Goal: Transaction & Acquisition: Purchase product/service

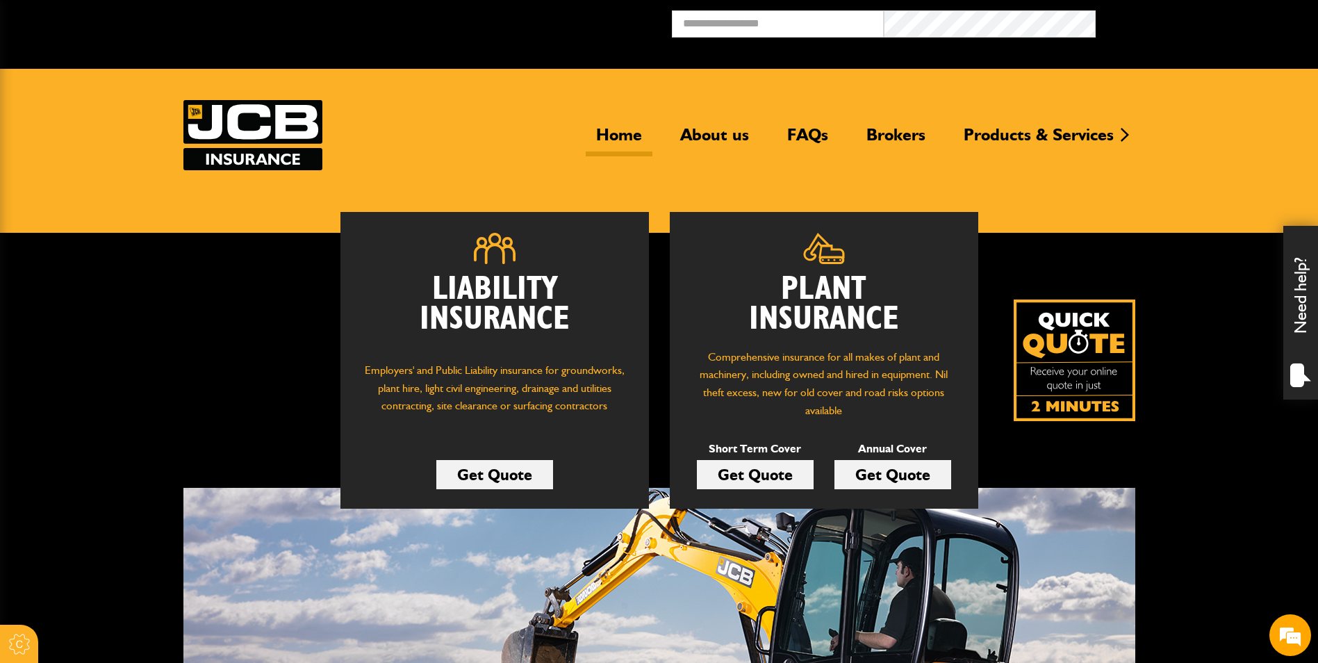
click at [749, 472] on link "Get Quote" at bounding box center [755, 474] width 117 height 29
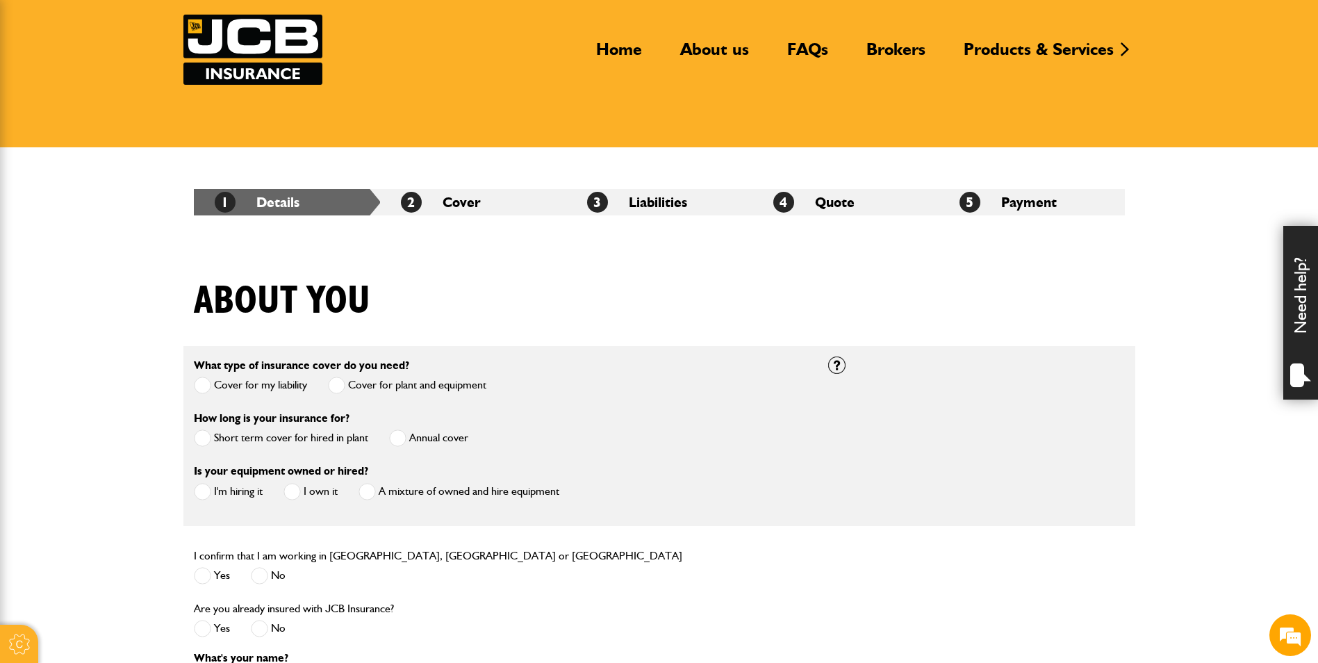
scroll to position [347, 0]
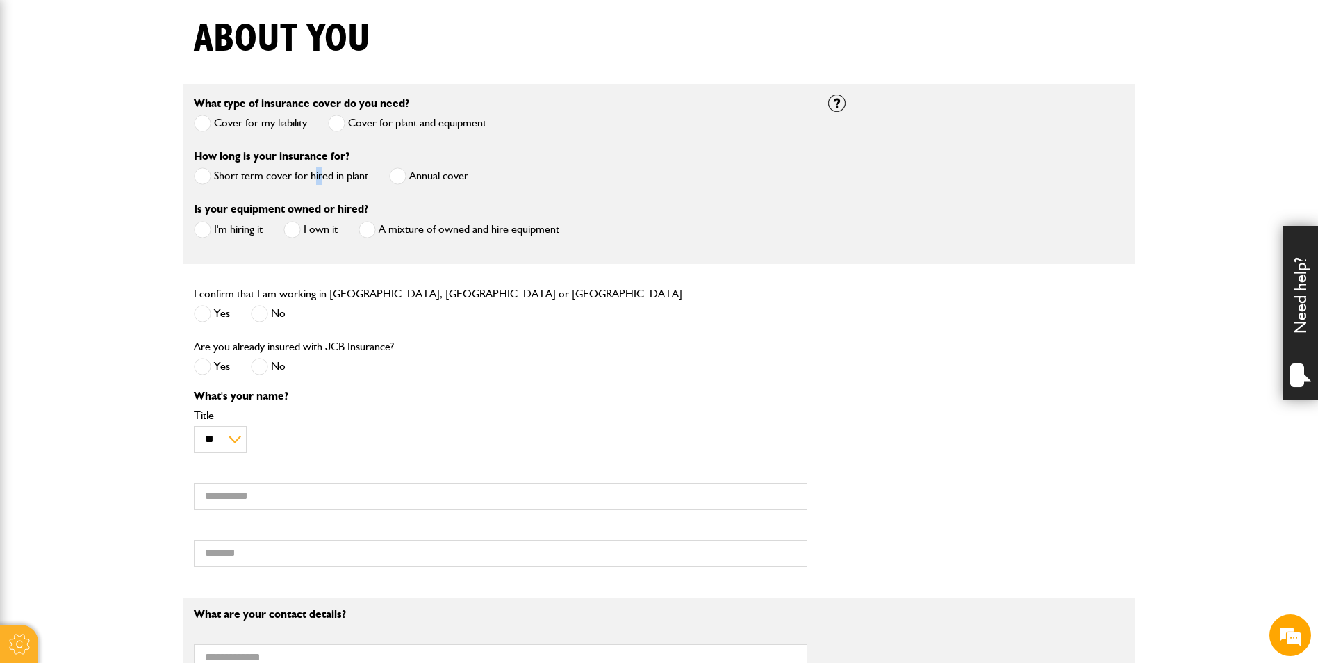
click at [316, 172] on label "Short term cover for hired in plant" at bounding box center [281, 175] width 174 height 17
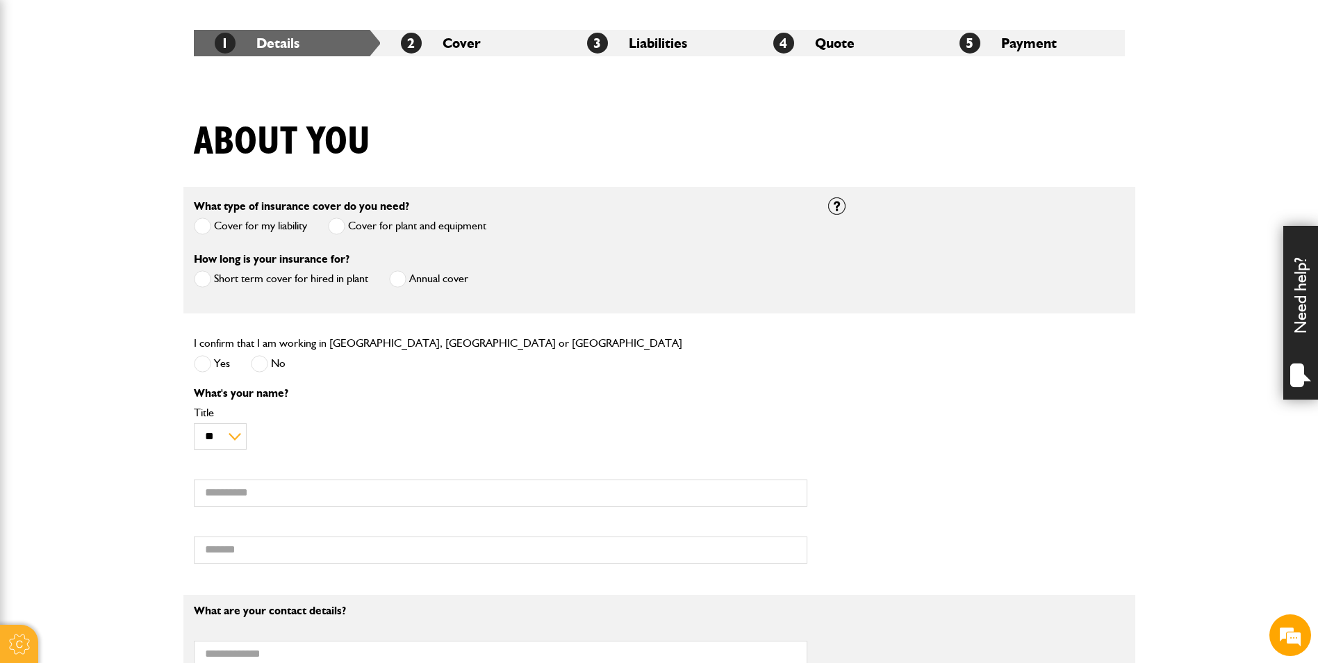
scroll to position [208, 0]
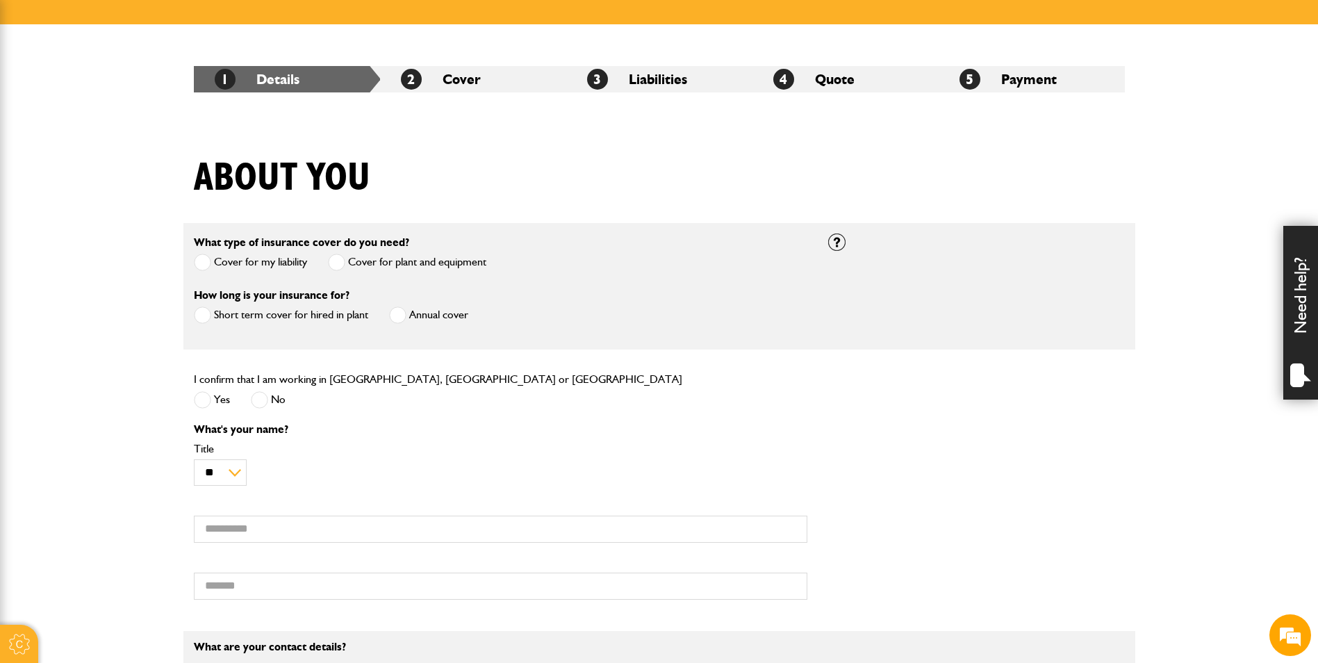
click at [202, 402] on span at bounding box center [202, 399] width 17 height 17
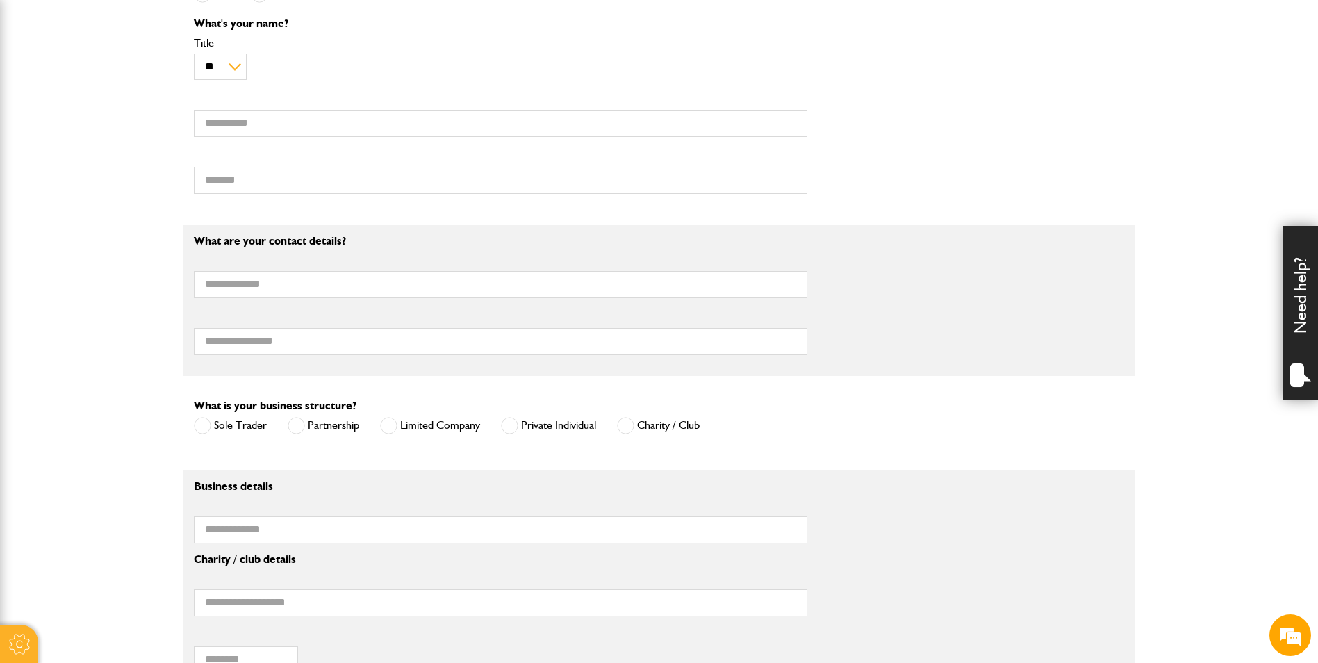
scroll to position [625, 0]
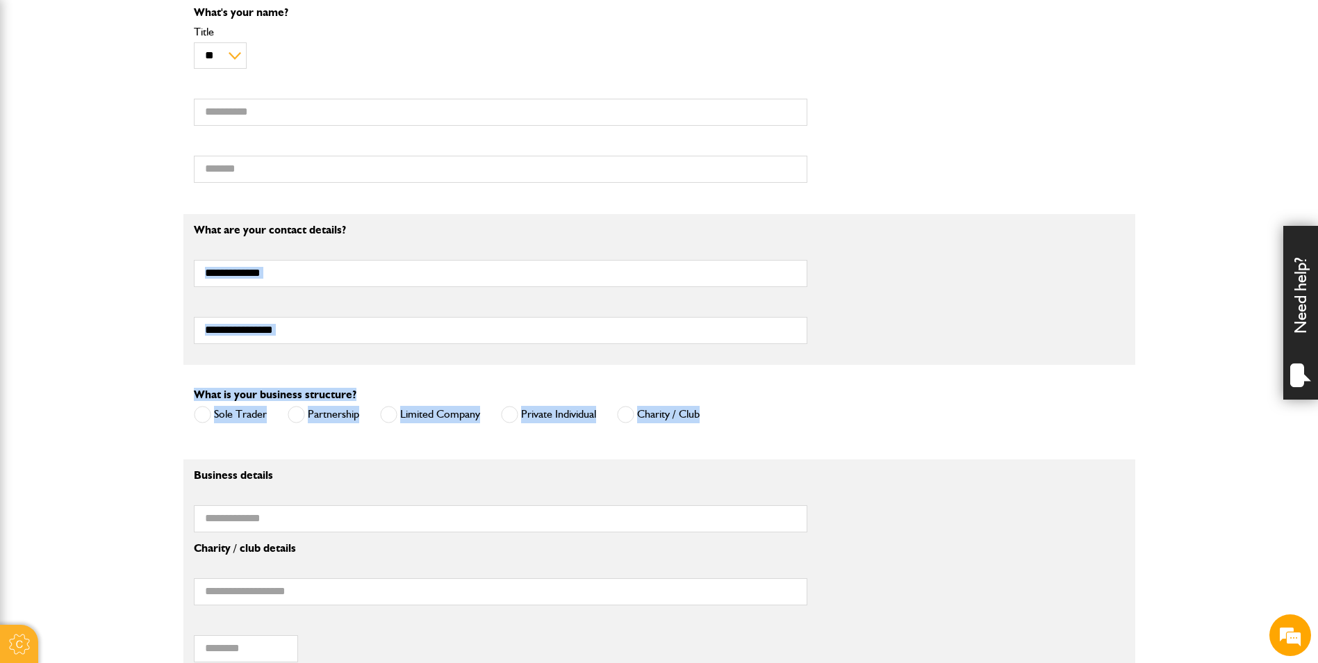
drag, startPoint x: 153, startPoint y: 247, endPoint x: 981, endPoint y: 407, distance: 843.6
click at [981, 407] on body "Cookie Options You can control which cookies we use with the form below. Please…" at bounding box center [659, 298] width 1318 height 1847
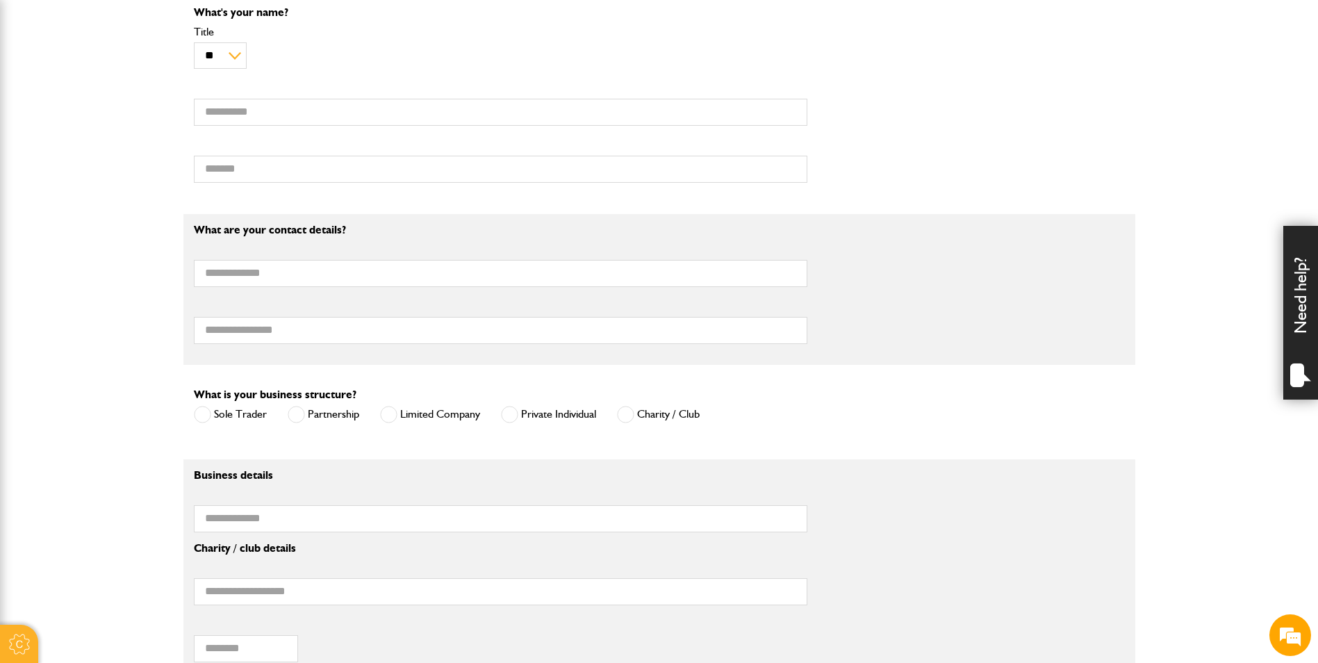
click at [981, 406] on div "What is your business structure? Sole Trader Partnership Limited Company Privat…" at bounding box center [659, 412] width 952 height 53
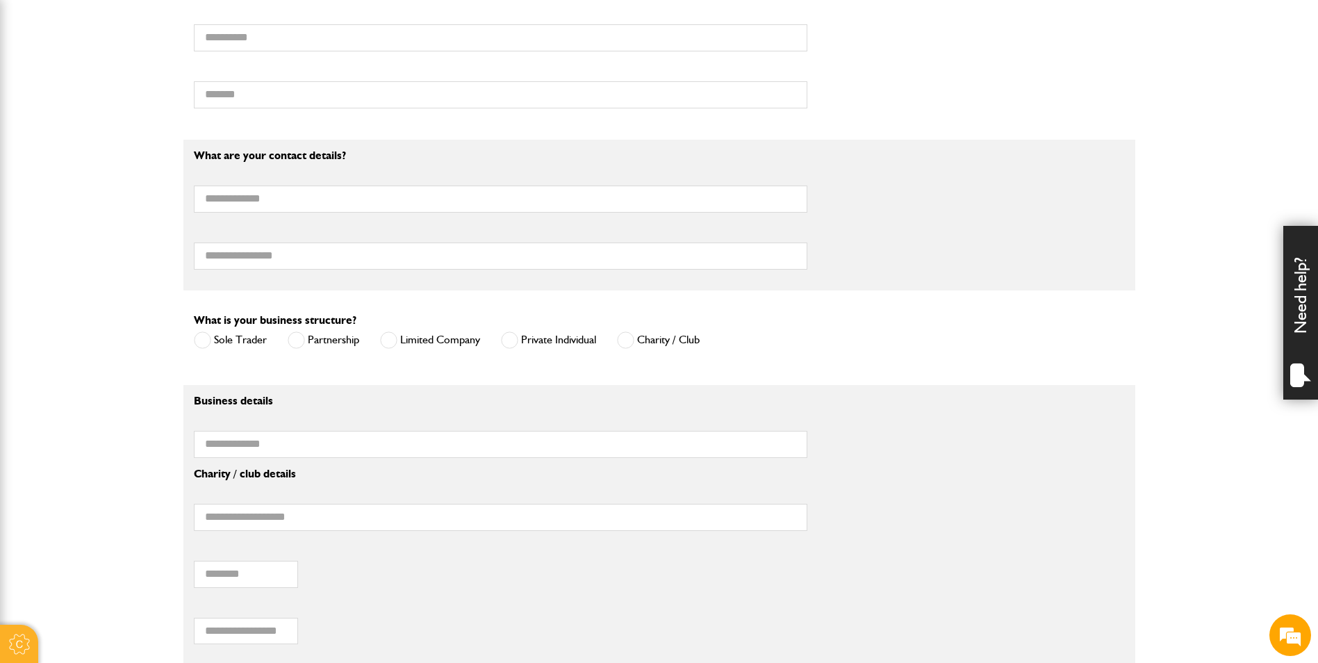
scroll to position [834, 0]
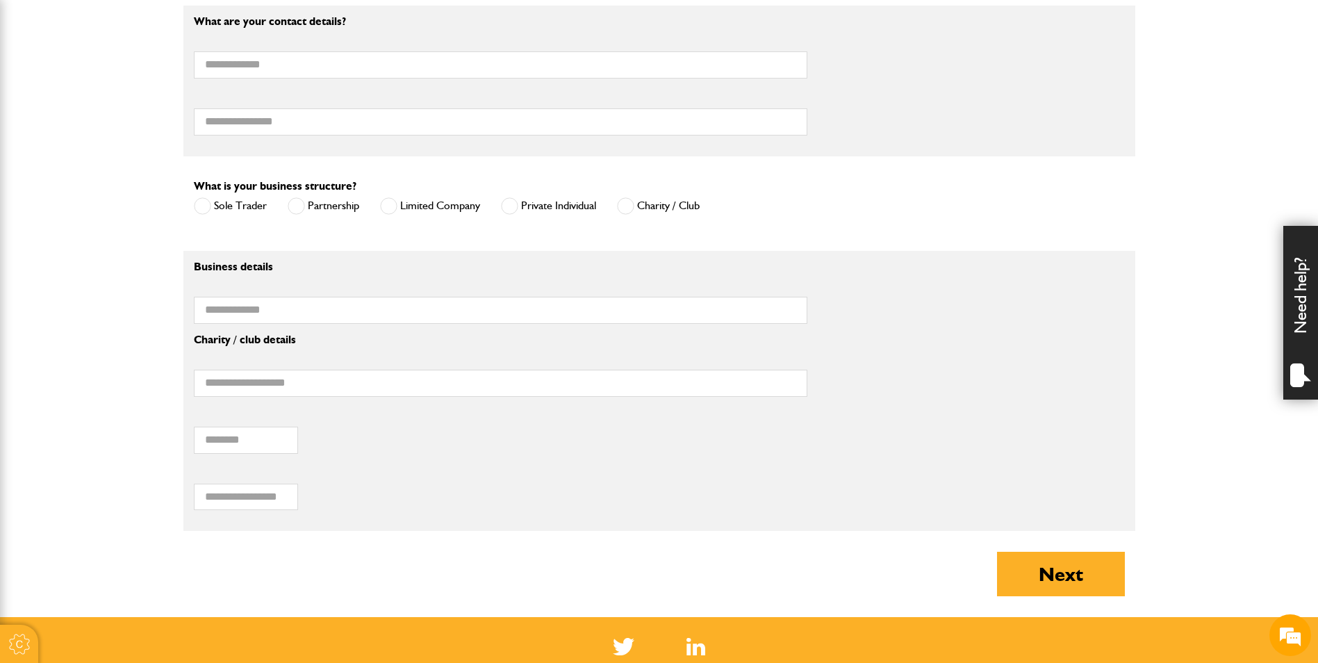
click at [388, 208] on span at bounding box center [388, 205] width 17 height 17
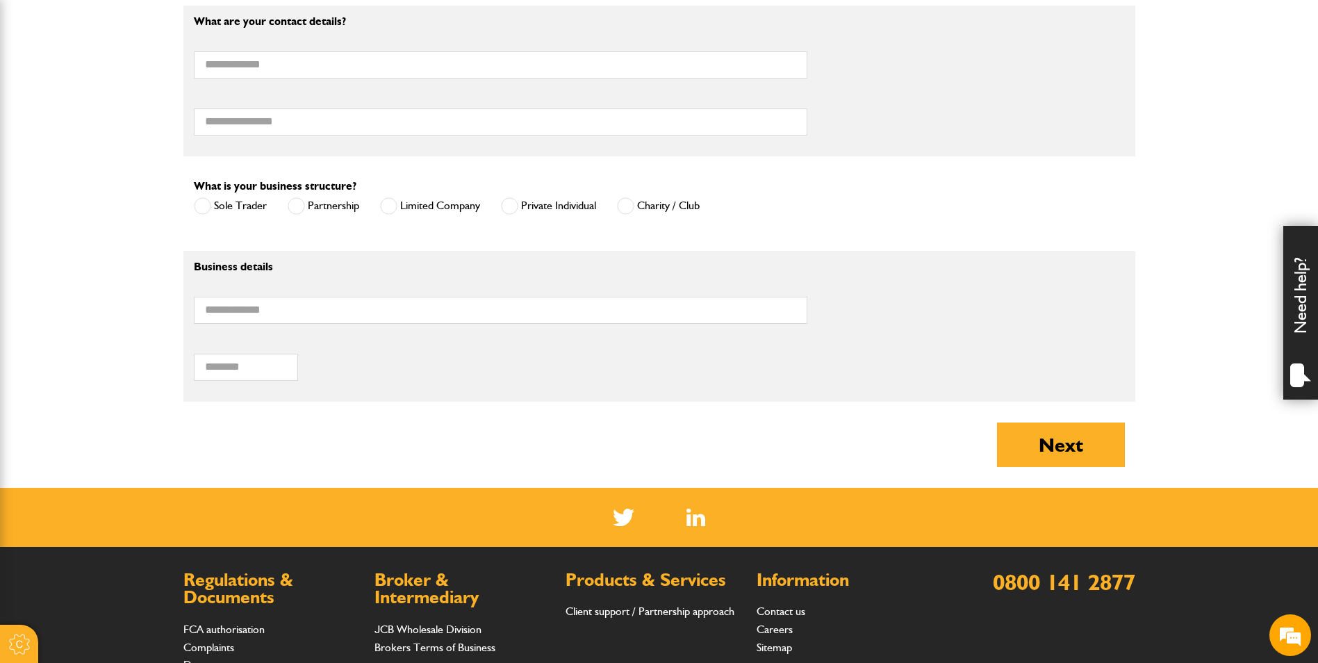
click at [202, 204] on span at bounding box center [202, 205] width 17 height 17
click at [303, 210] on span at bounding box center [296, 205] width 17 height 17
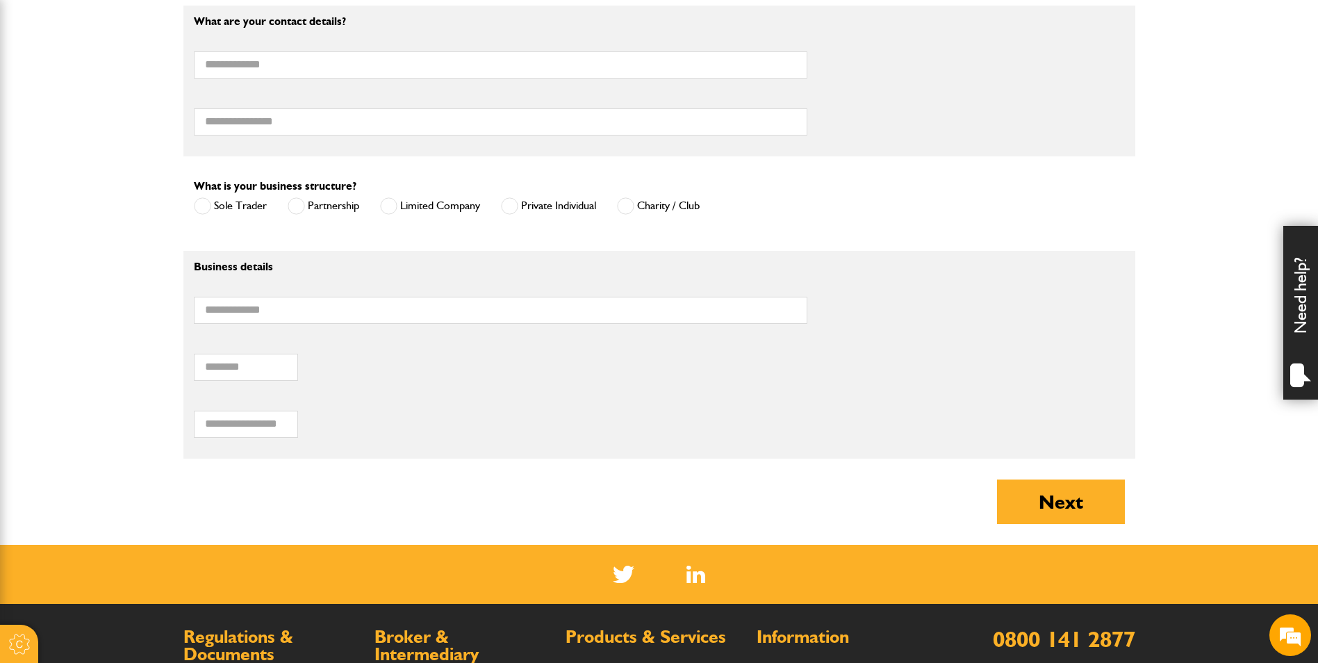
drag, startPoint x: 395, startPoint y: 202, endPoint x: 416, endPoint y: 202, distance: 20.8
click at [393, 202] on span at bounding box center [388, 205] width 17 height 17
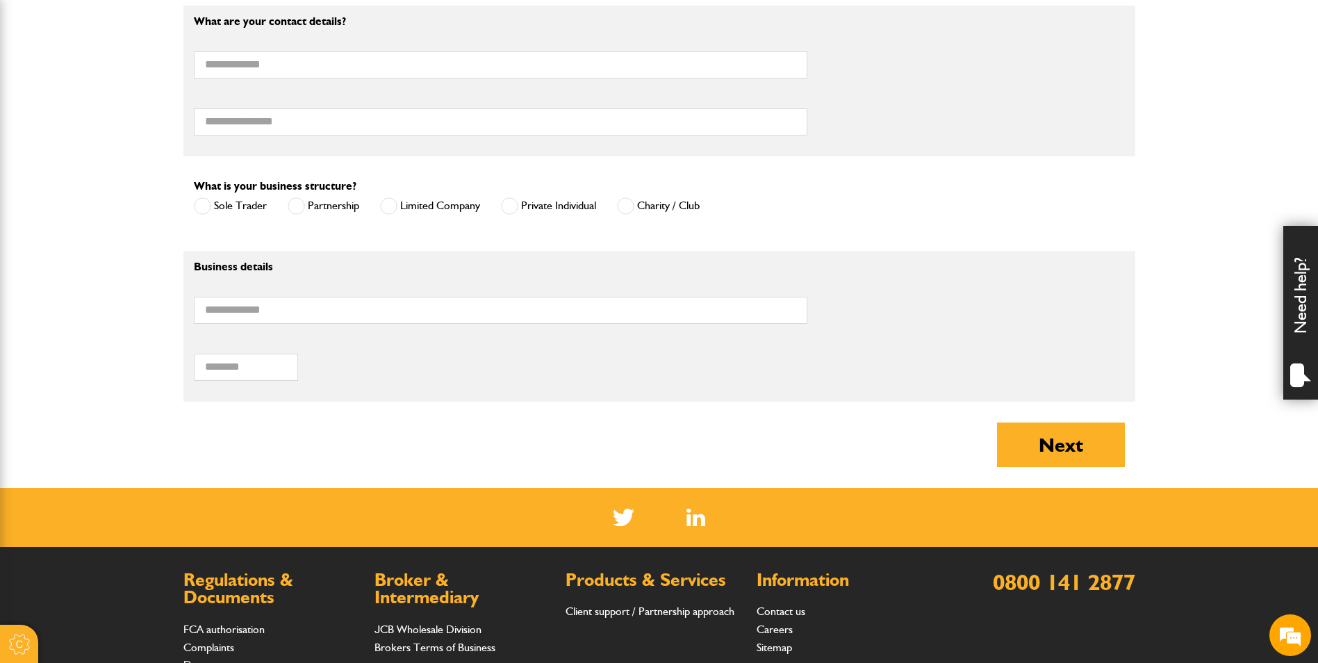
click at [507, 206] on span at bounding box center [509, 205] width 17 height 17
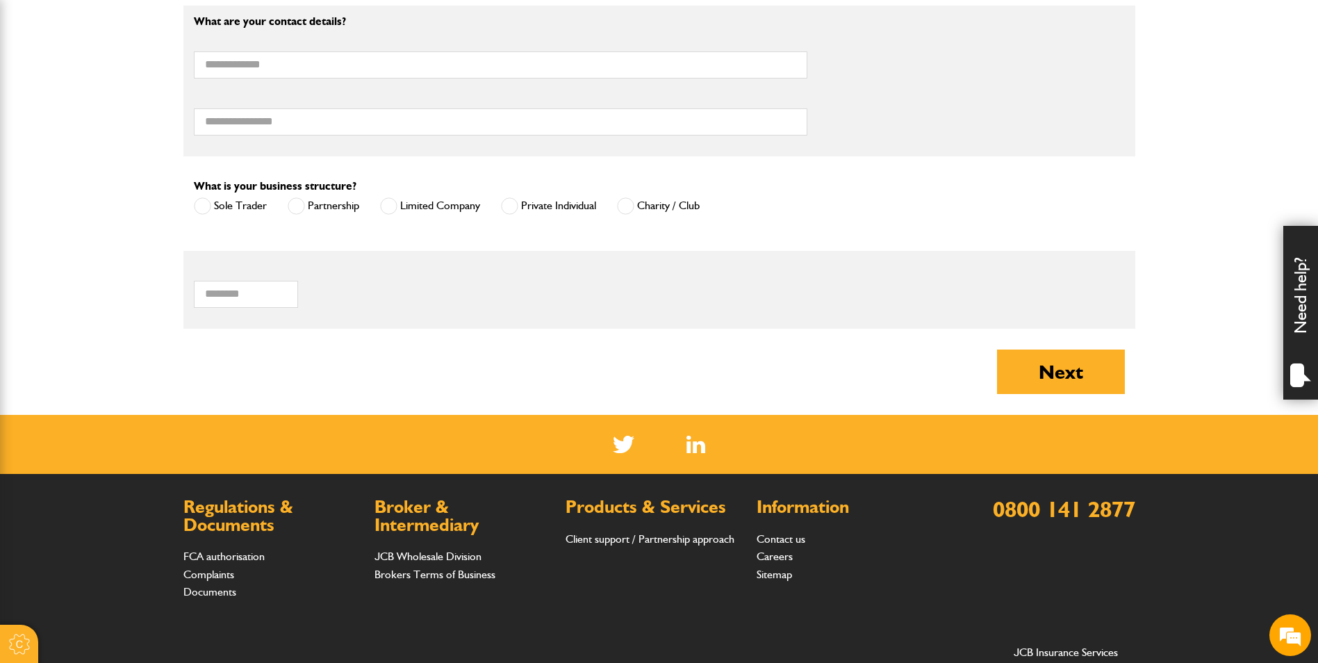
click at [633, 206] on span at bounding box center [625, 205] width 17 height 17
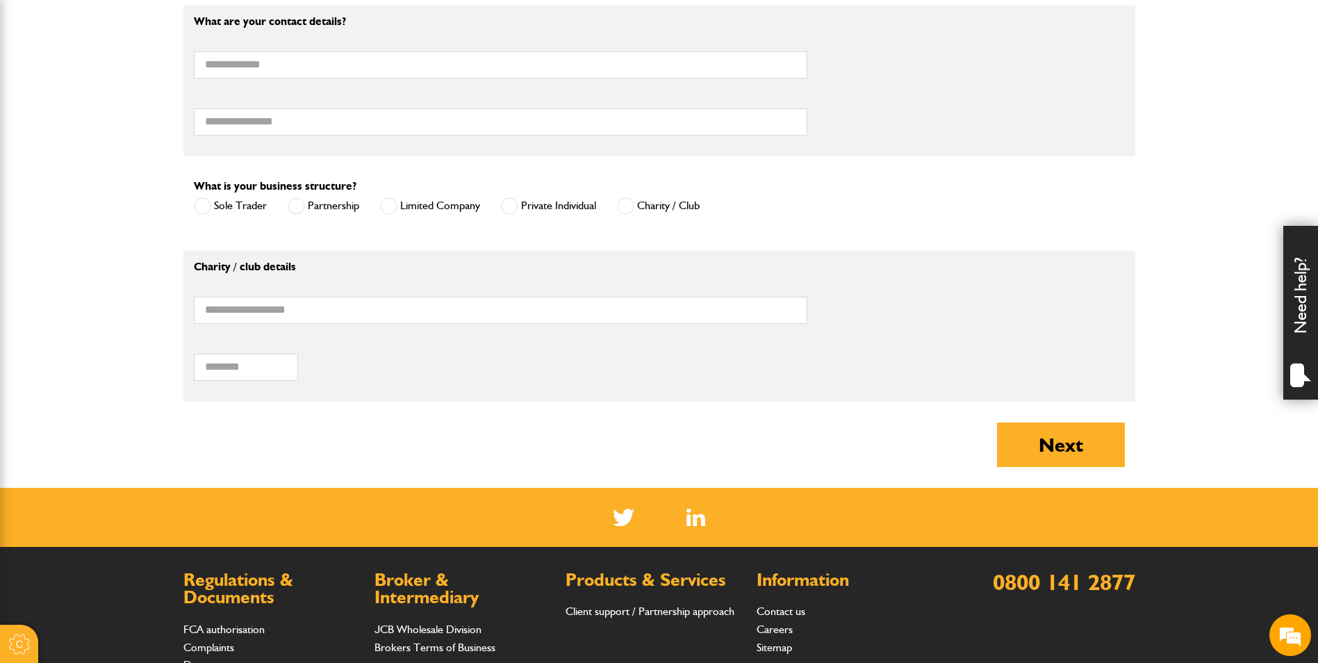
click at [201, 208] on span at bounding box center [202, 205] width 17 height 17
drag, startPoint x: 516, startPoint y: 210, endPoint x: 504, endPoint y: 209, distance: 11.8
click at [514, 210] on span at bounding box center [509, 205] width 17 height 17
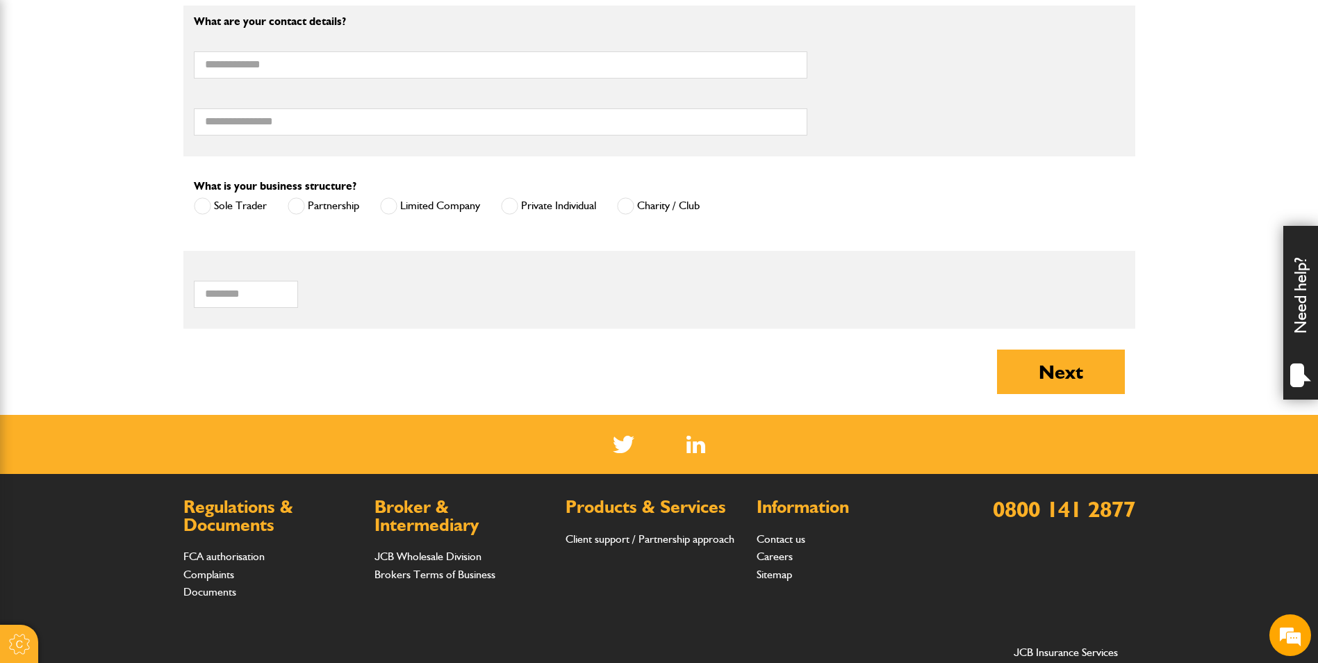
click at [390, 206] on span at bounding box center [388, 205] width 17 height 17
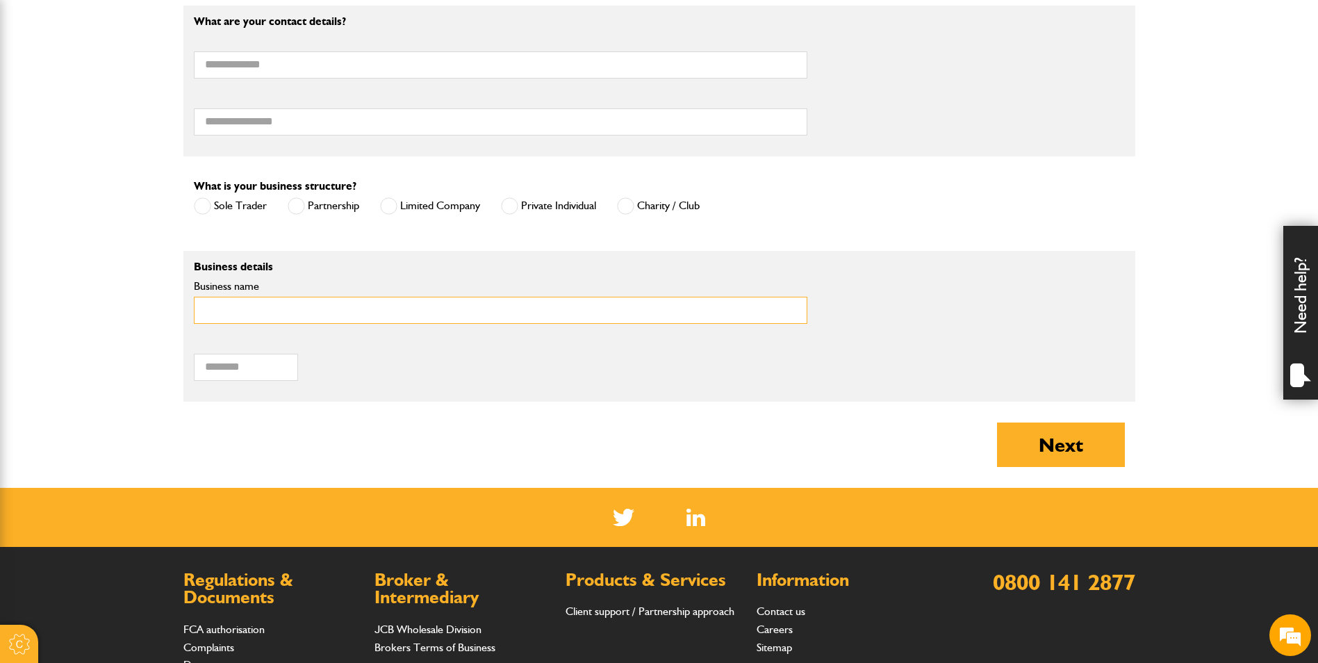
click at [265, 307] on input "Business name" at bounding box center [501, 310] width 614 height 27
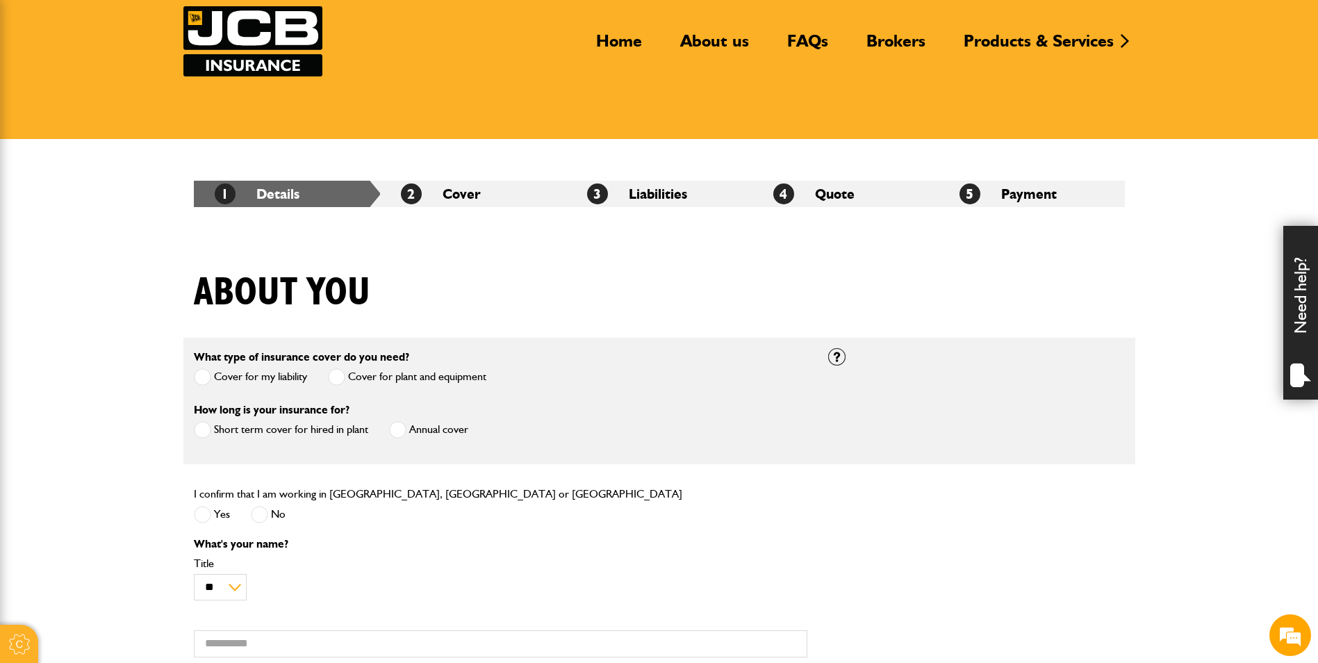
scroll to position [0, 0]
